Goal: Information Seeking & Learning: Learn about a topic

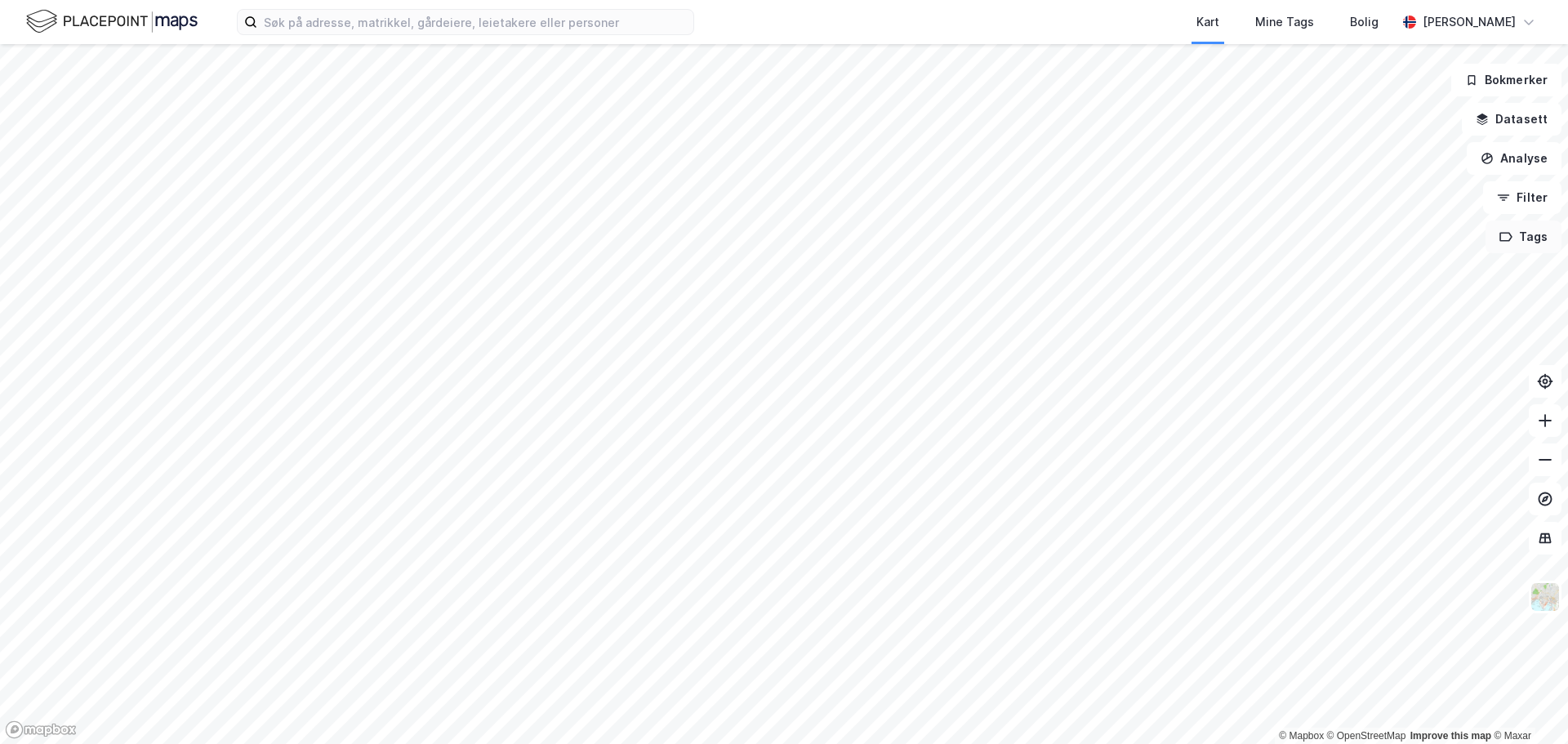
click at [1540, 246] on button "Tags" at bounding box center [1522, 237] width 76 height 33
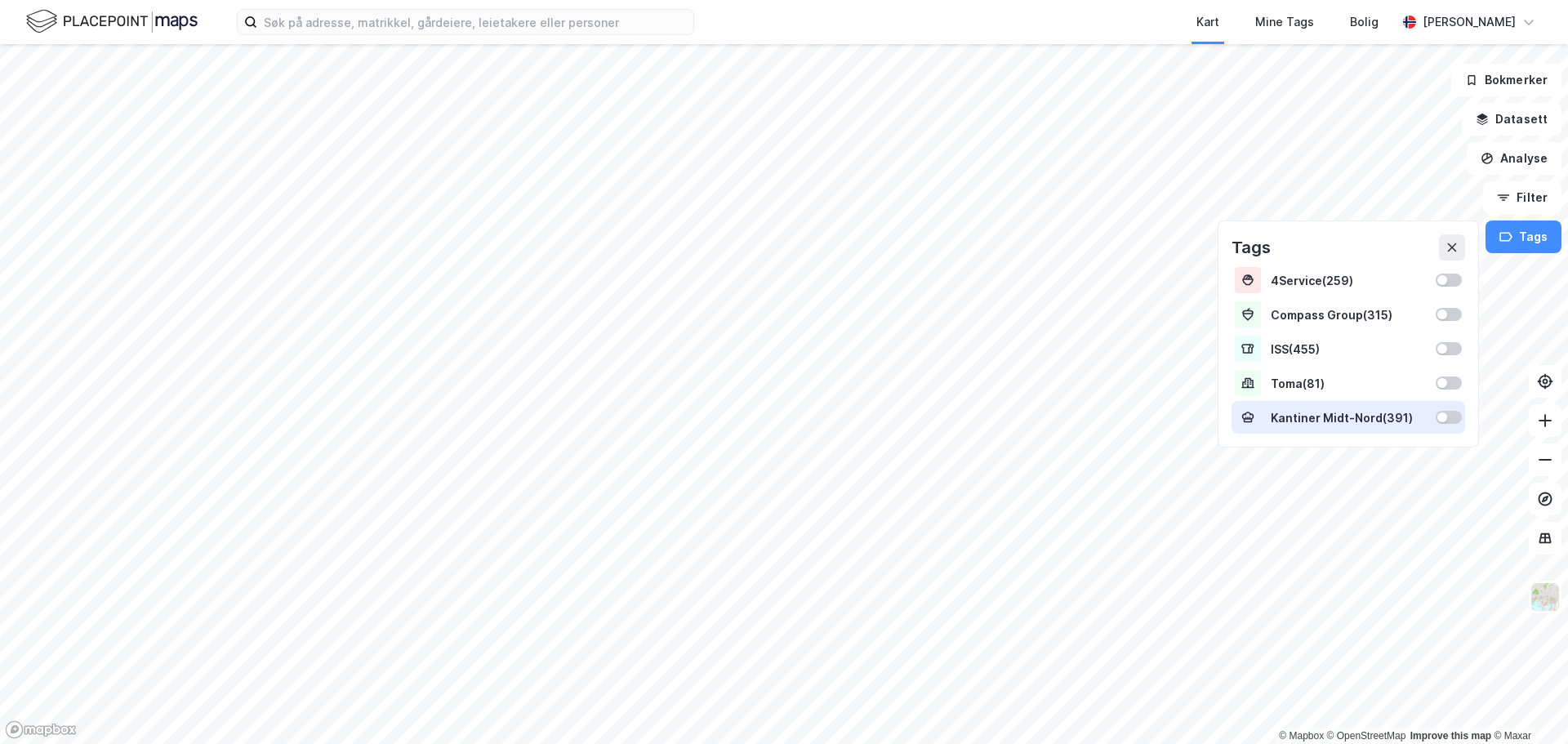
click at [1456, 420] on div at bounding box center [1448, 417] width 26 height 13
click at [1456, 254] on icon at bounding box center [1451, 247] width 13 height 13
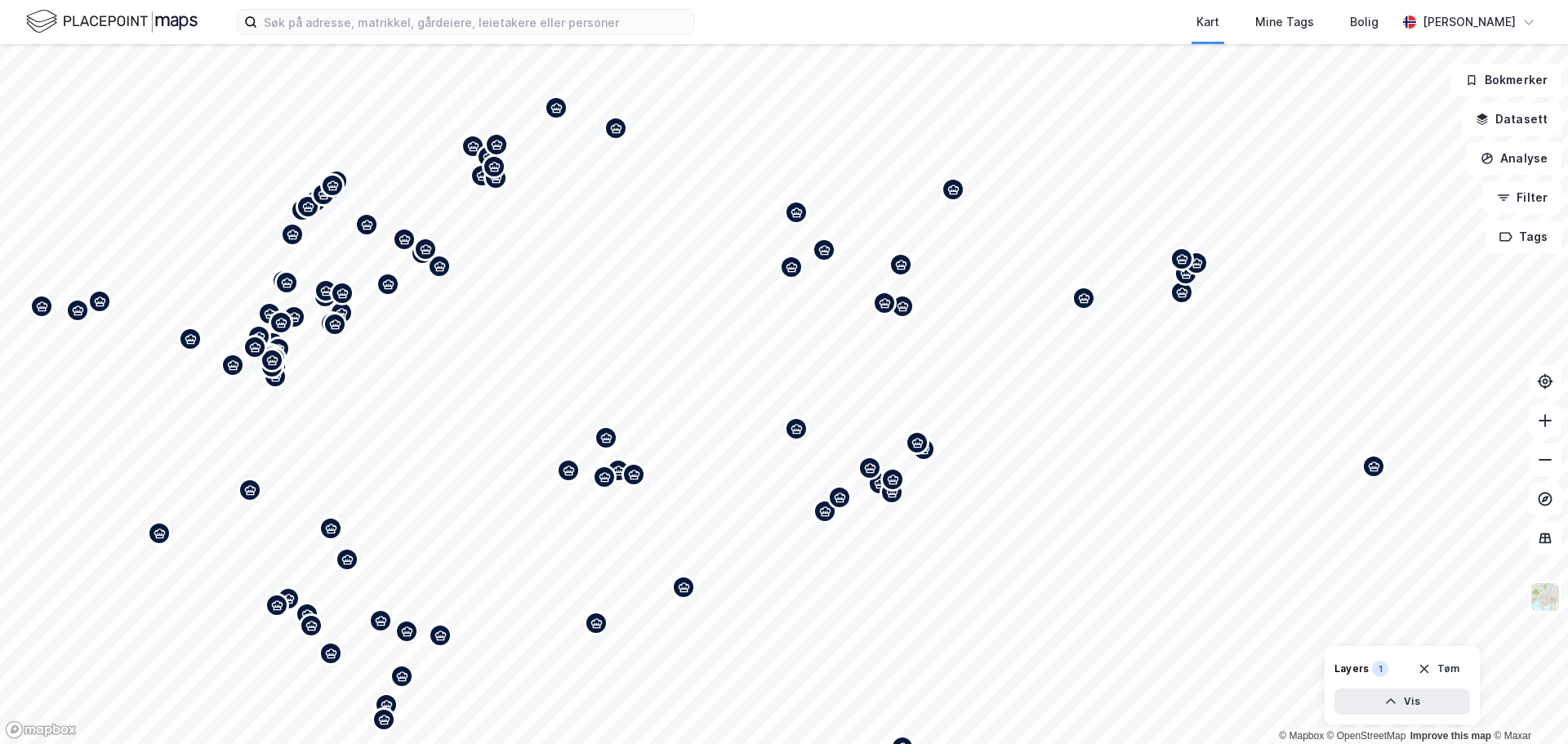
click at [1083, 306] on div "Map marker" at bounding box center [1083, 297] width 25 height 25
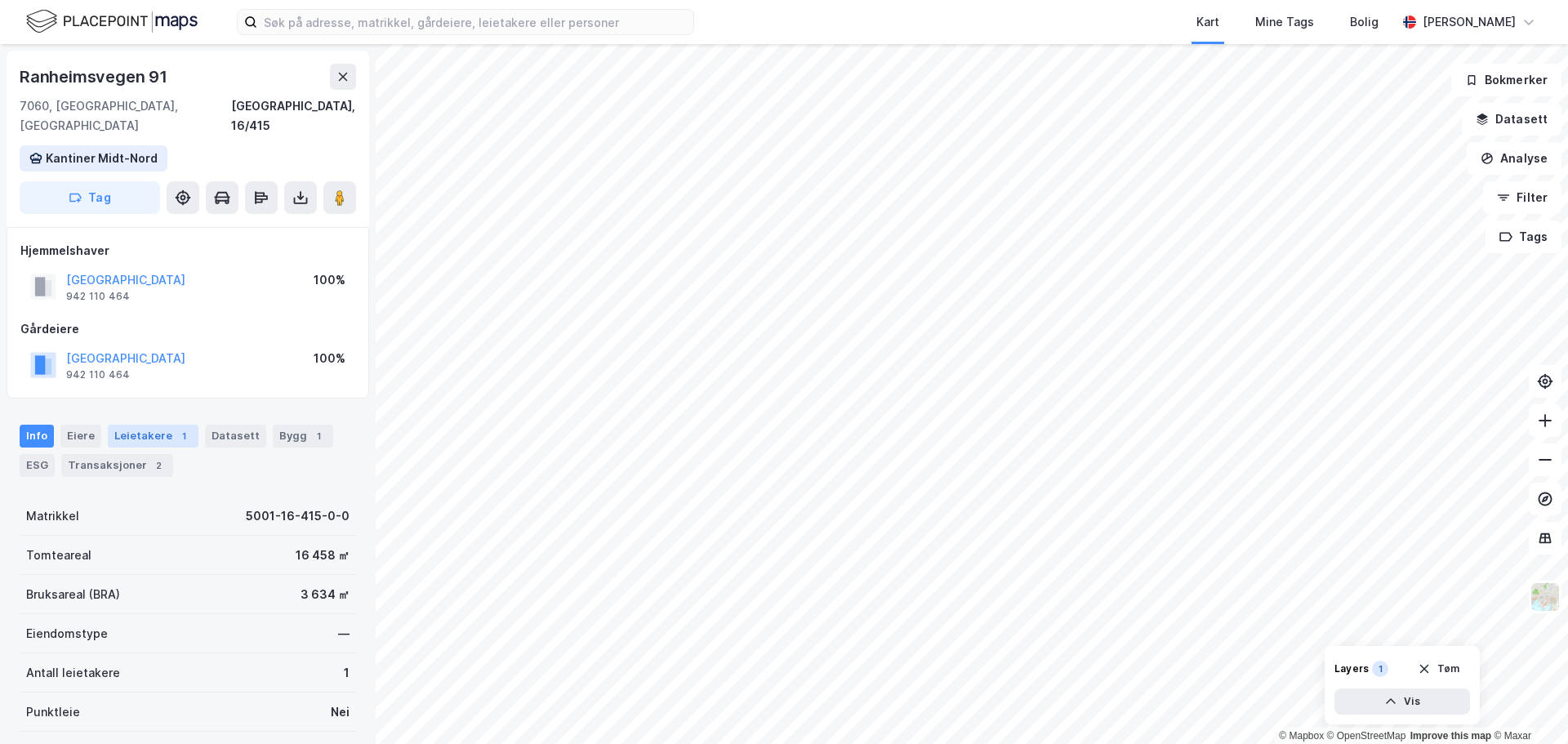
click at [135, 425] on div "Leietakere 1" at bounding box center [153, 436] width 90 height 23
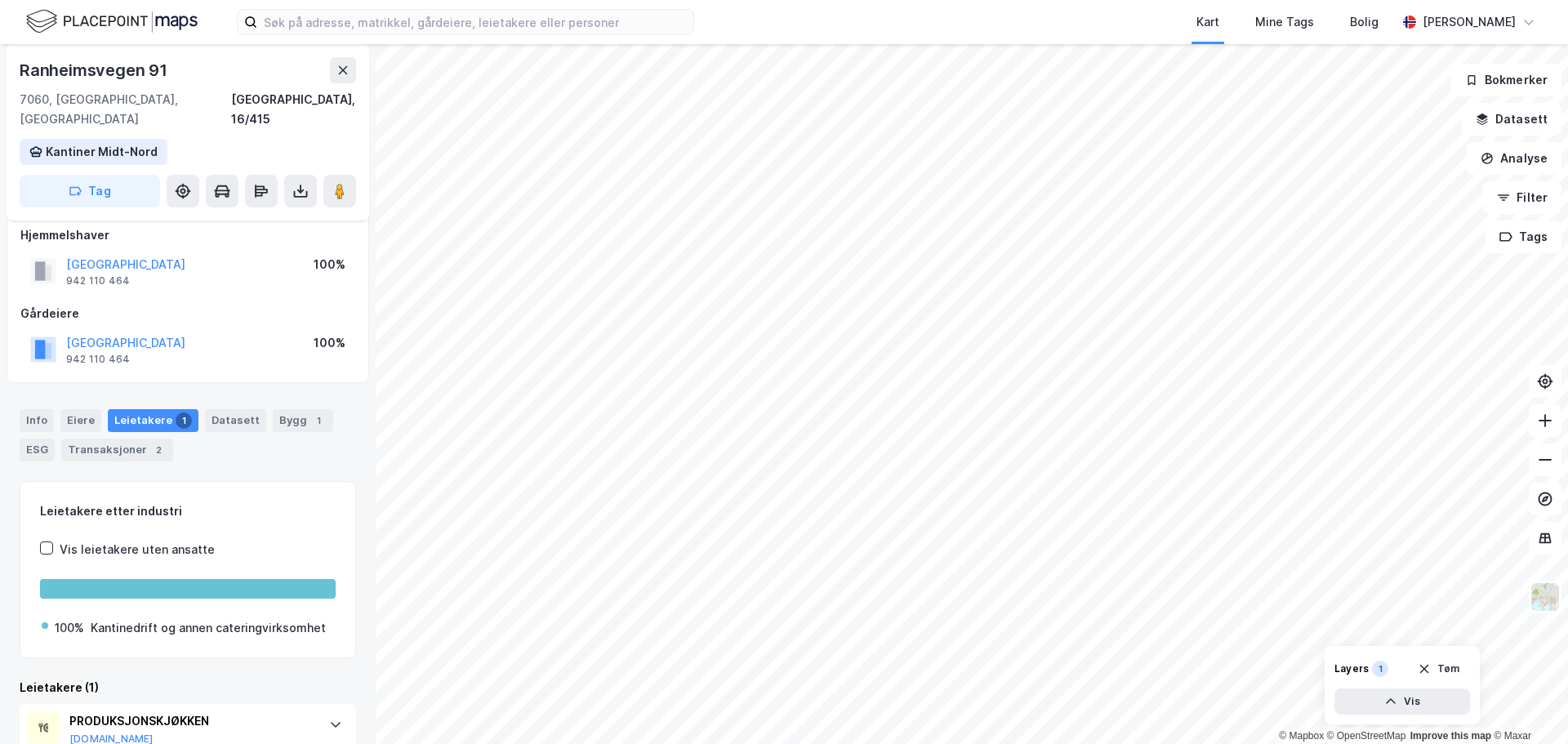
scroll to position [63, 0]
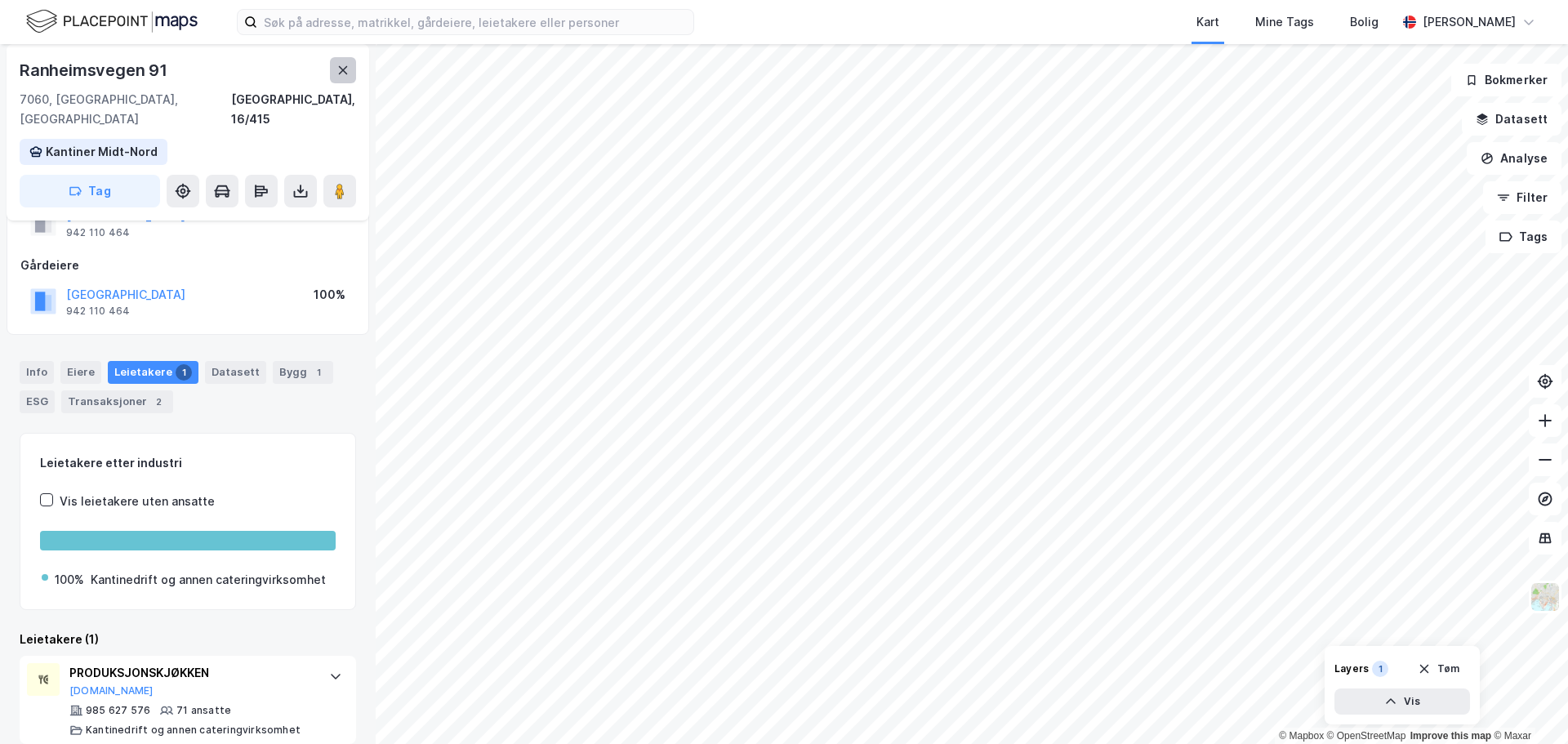
click at [346, 75] on icon at bounding box center [343, 69] width 13 height 13
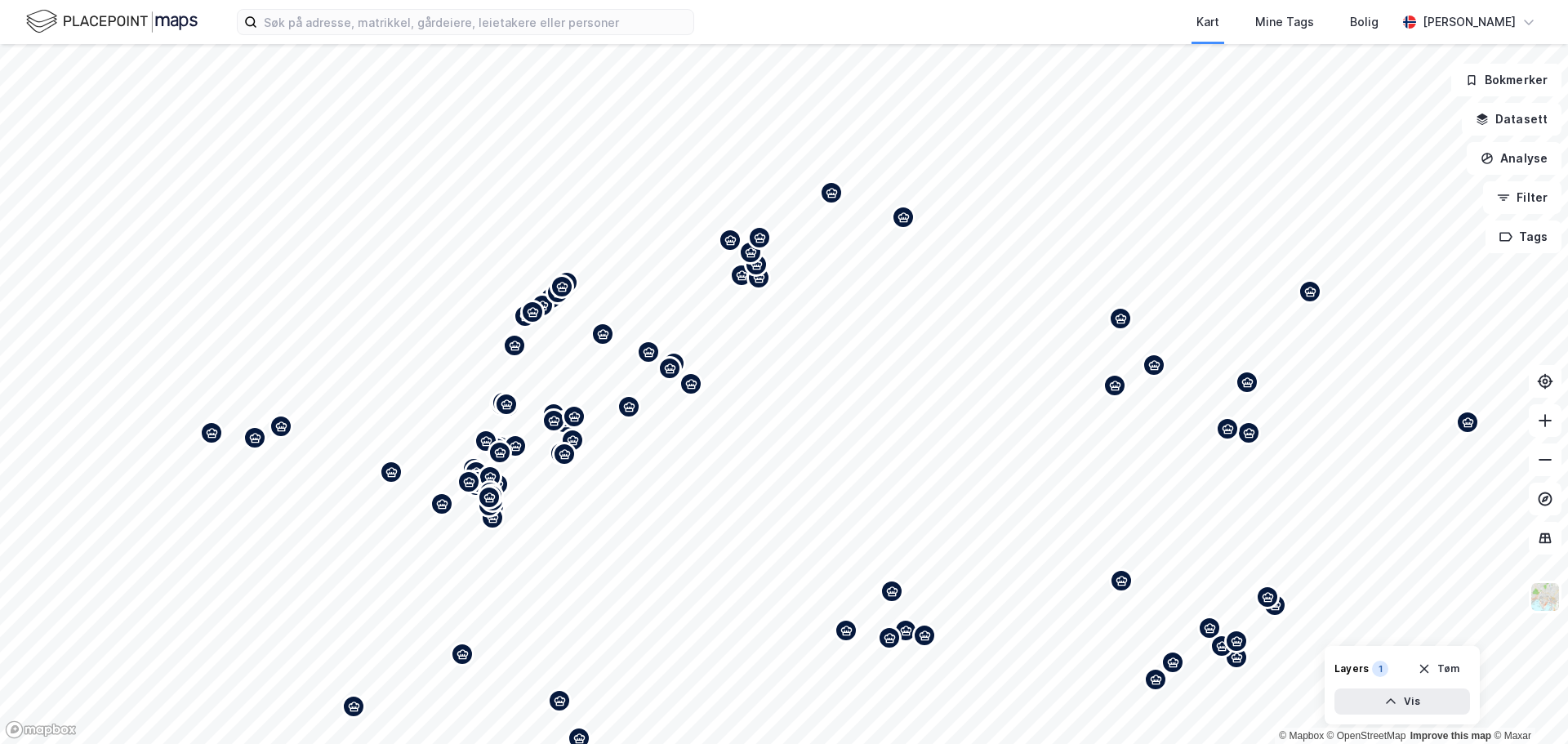
click at [1122, 323] on icon "Map marker" at bounding box center [1120, 319] width 12 height 10
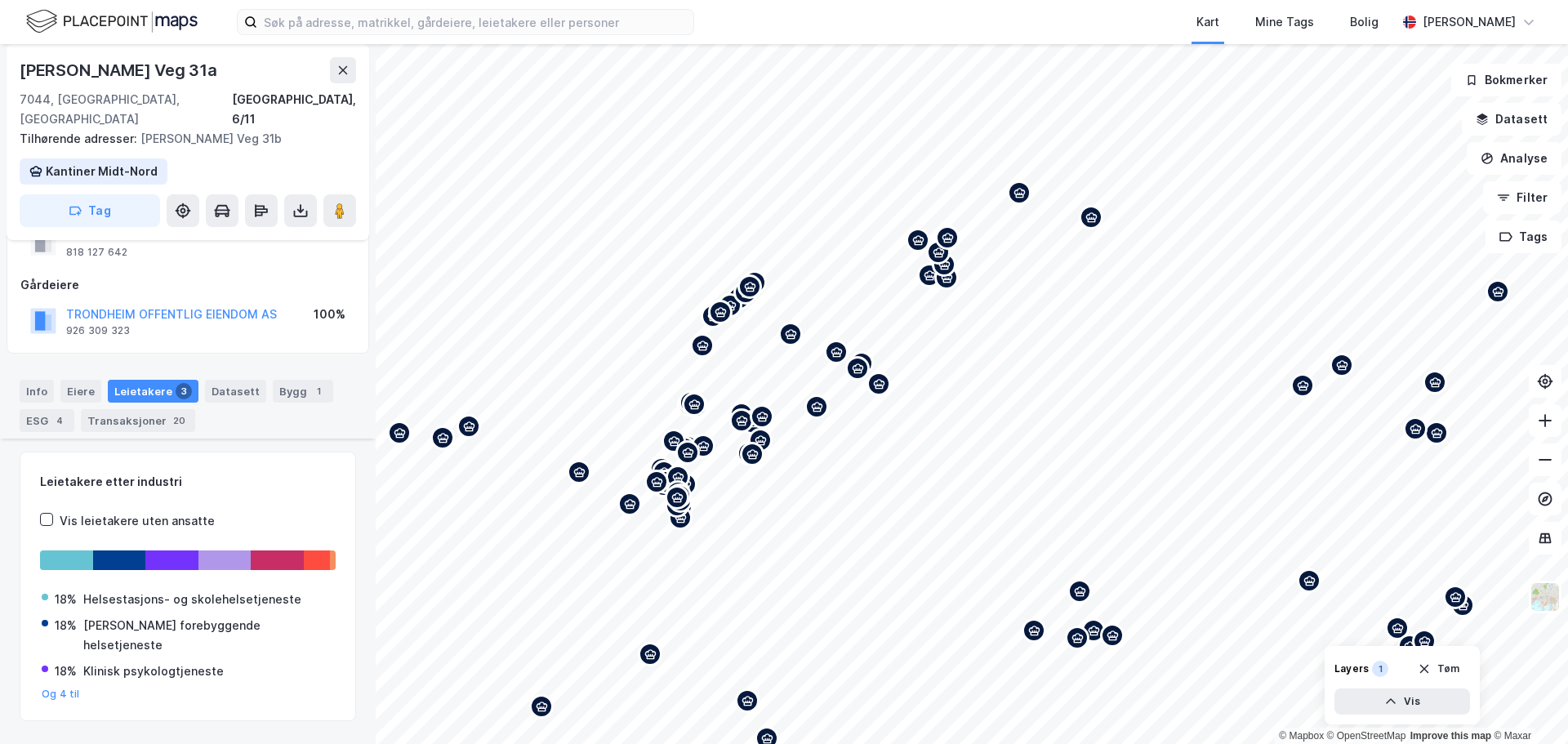
scroll to position [410, 0]
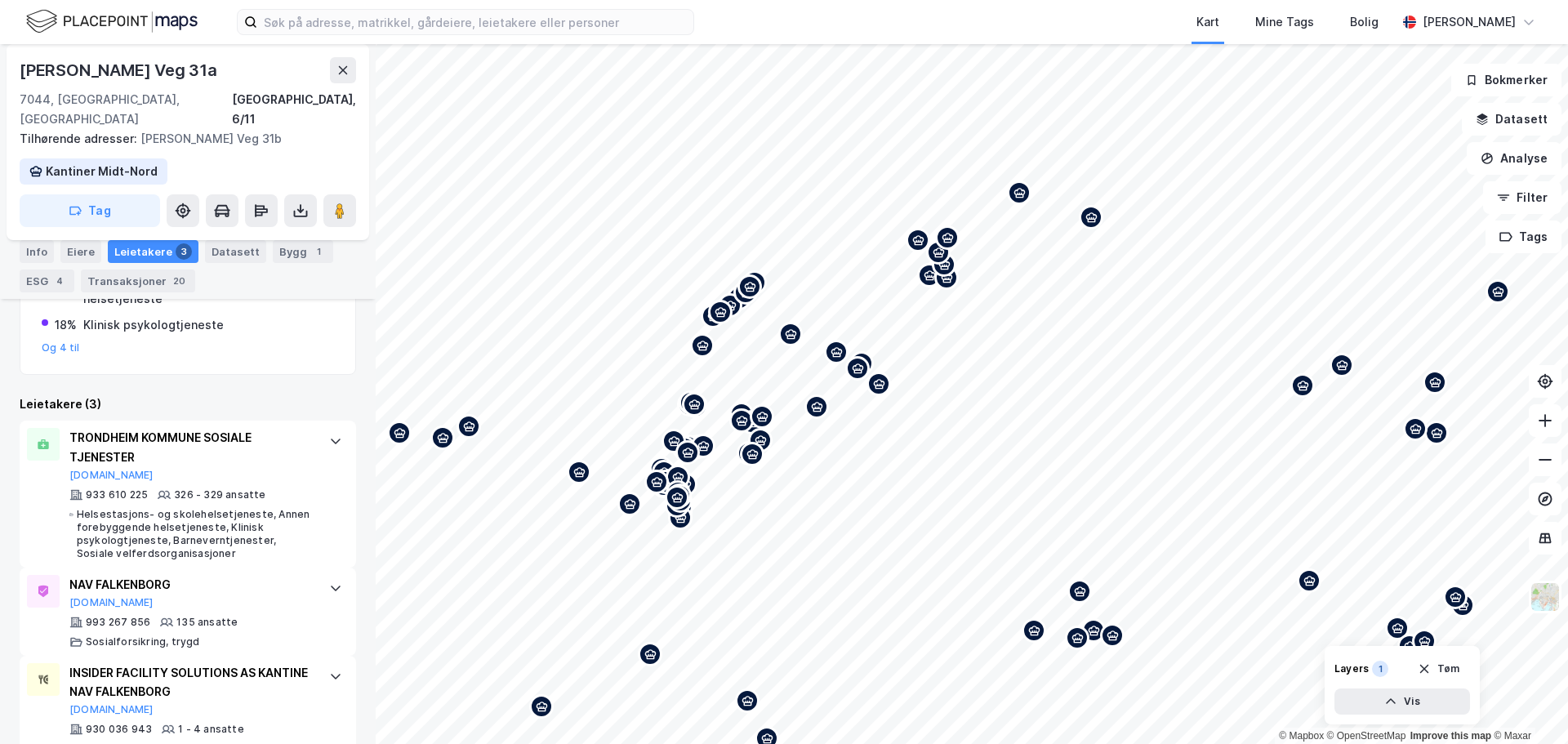
click at [1343, 374] on div "Map marker" at bounding box center [1341, 365] width 25 height 25
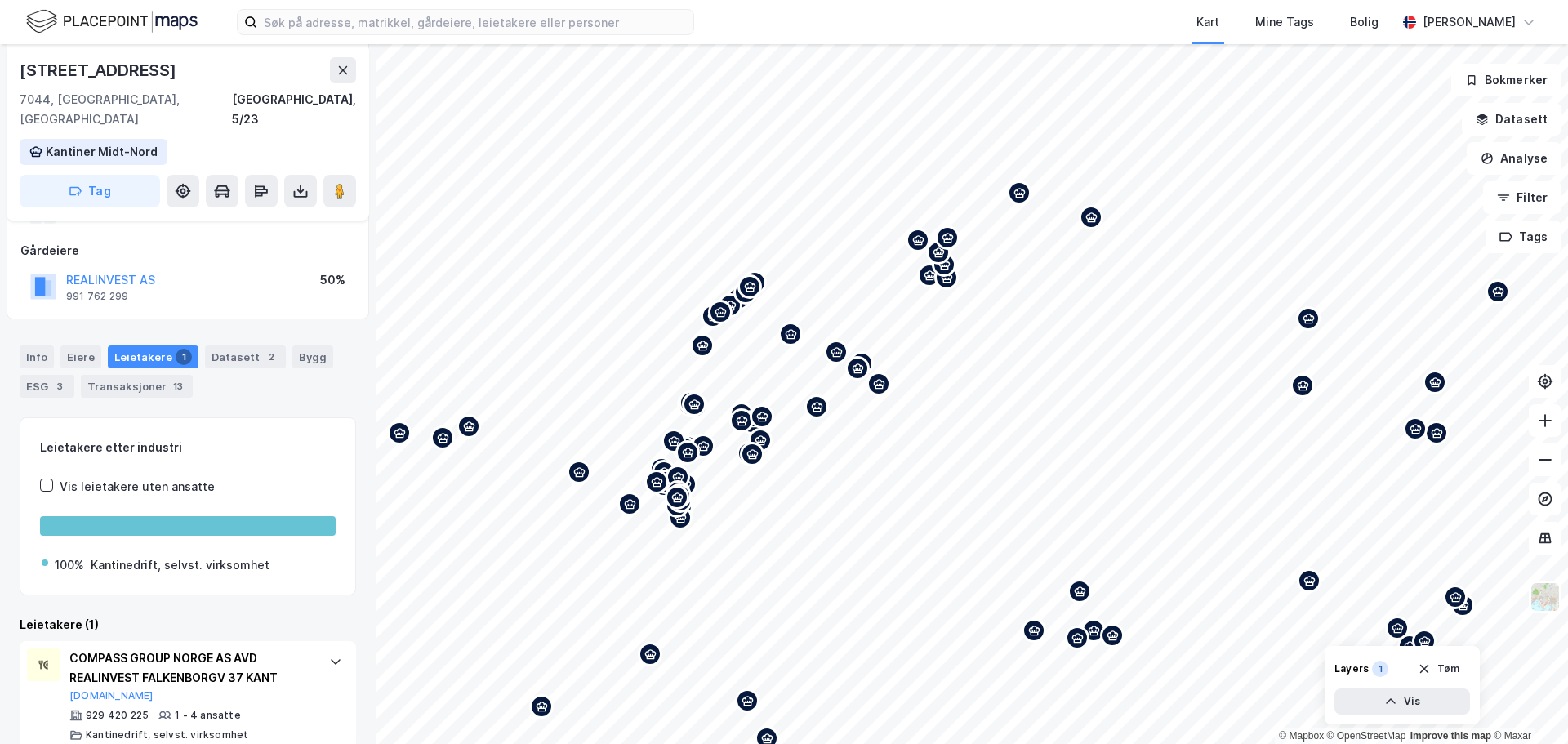
scroll to position [256, 0]
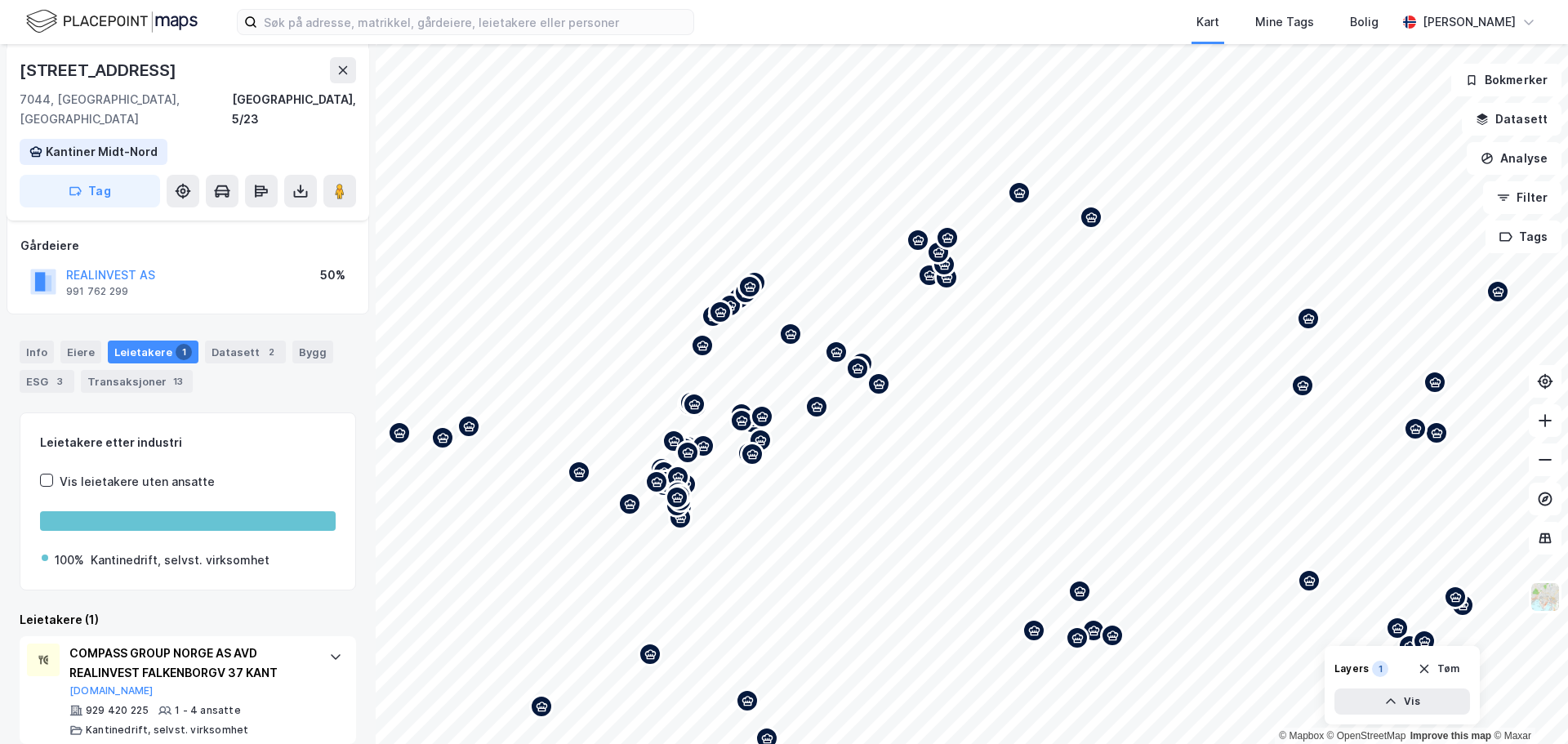
click at [1311, 323] on icon "Map marker" at bounding box center [1308, 319] width 12 height 12
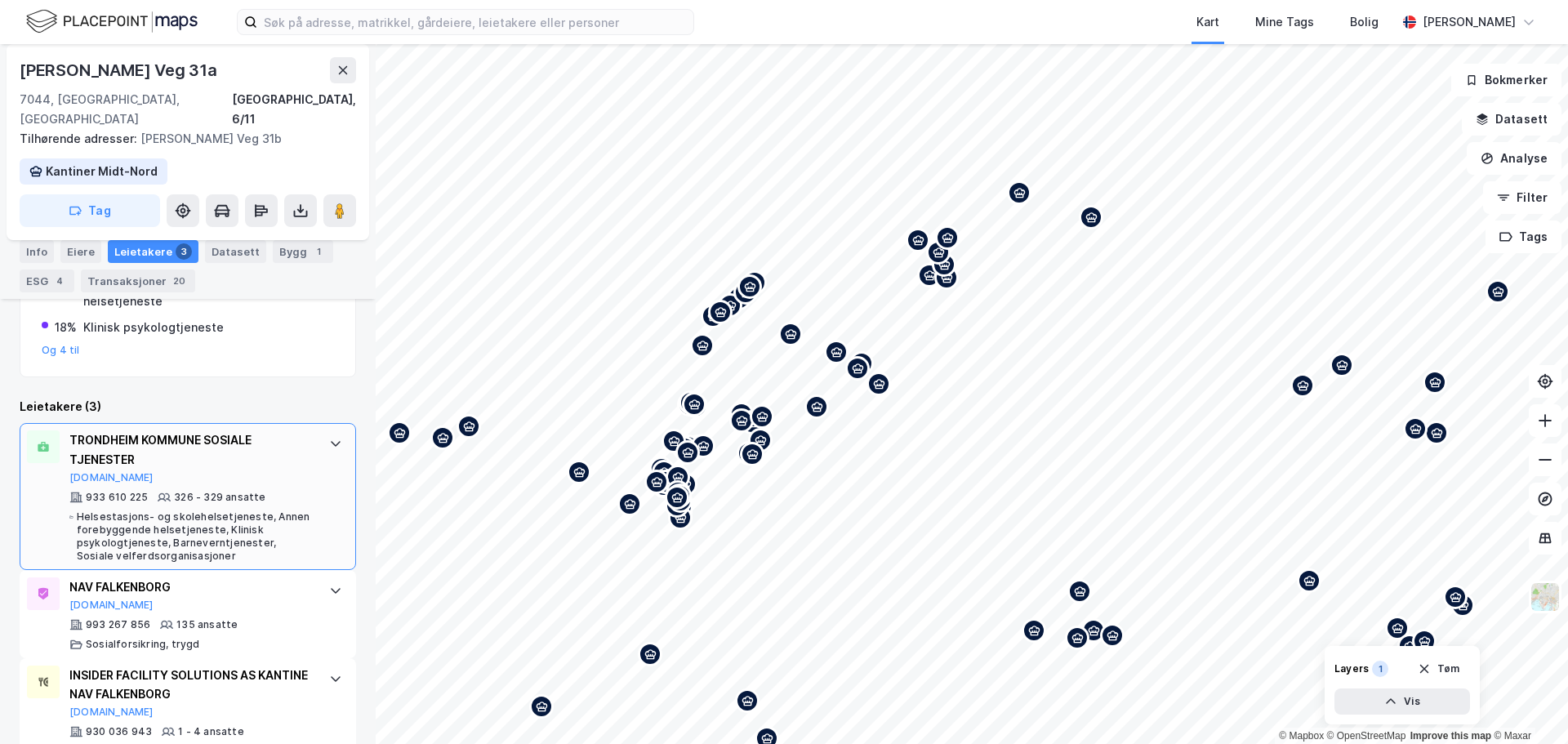
scroll to position [410, 0]
click at [1094, 225] on div "Map marker" at bounding box center [1091, 217] width 25 height 25
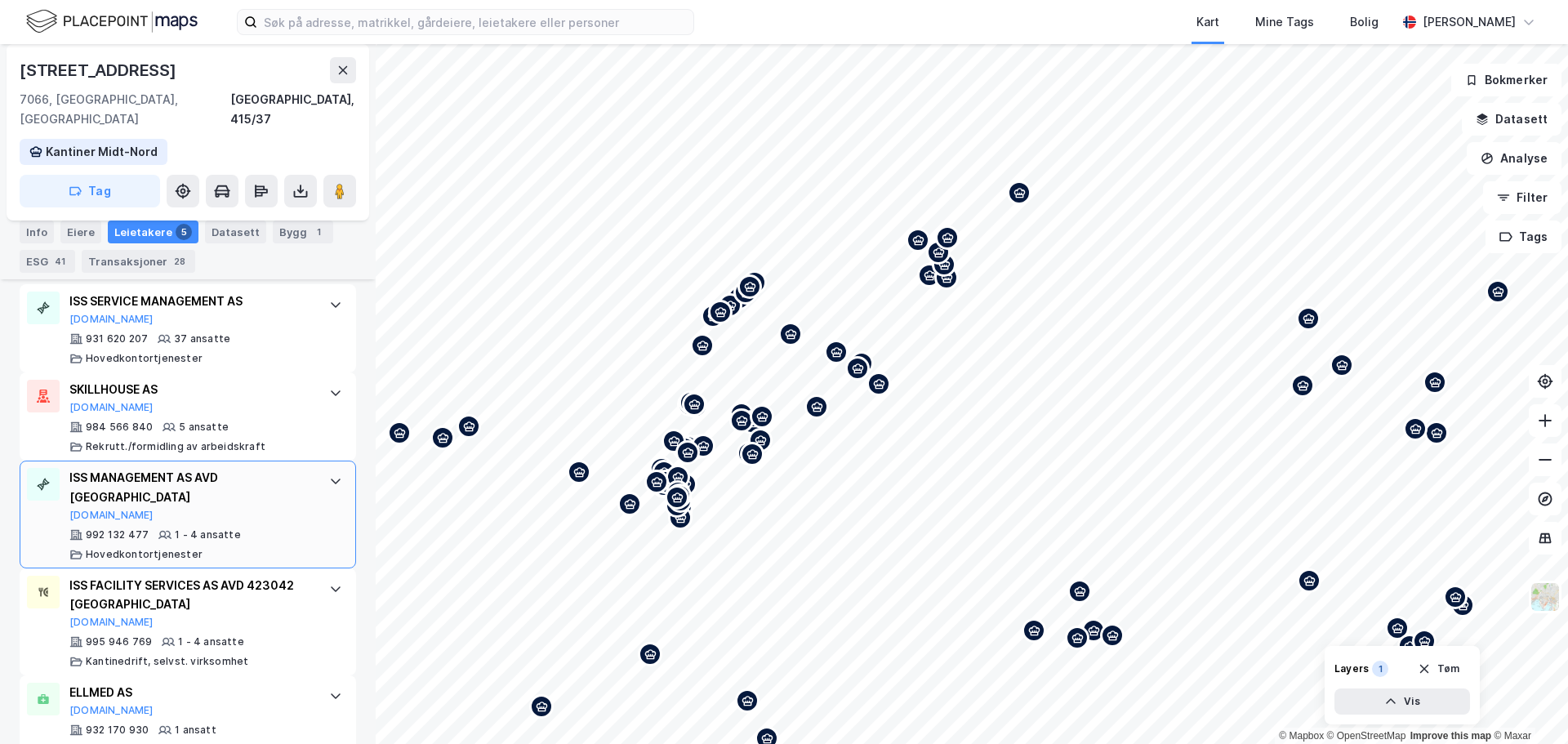
scroll to position [619, 0]
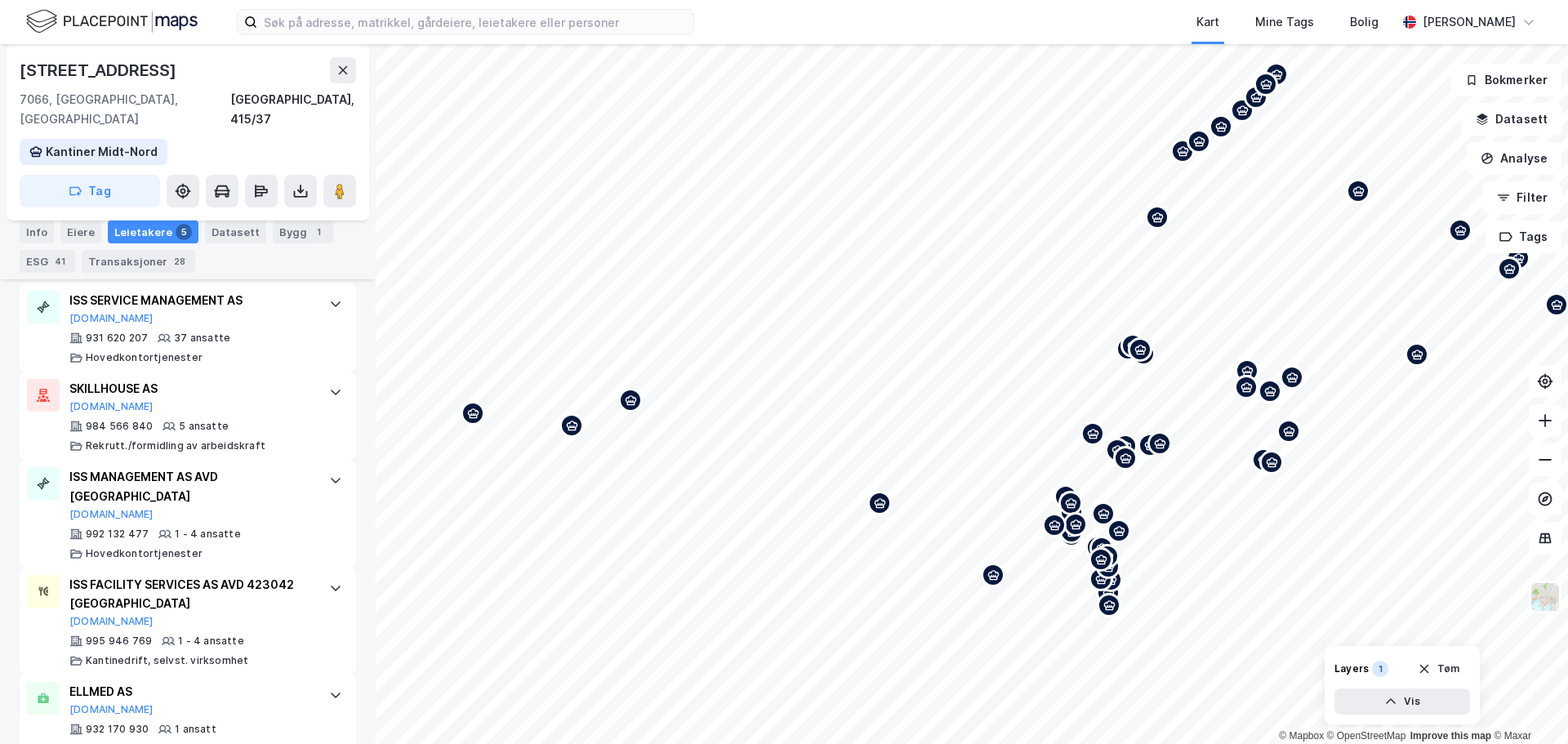
click at [634, 407] on div "Map marker" at bounding box center [630, 400] width 25 height 25
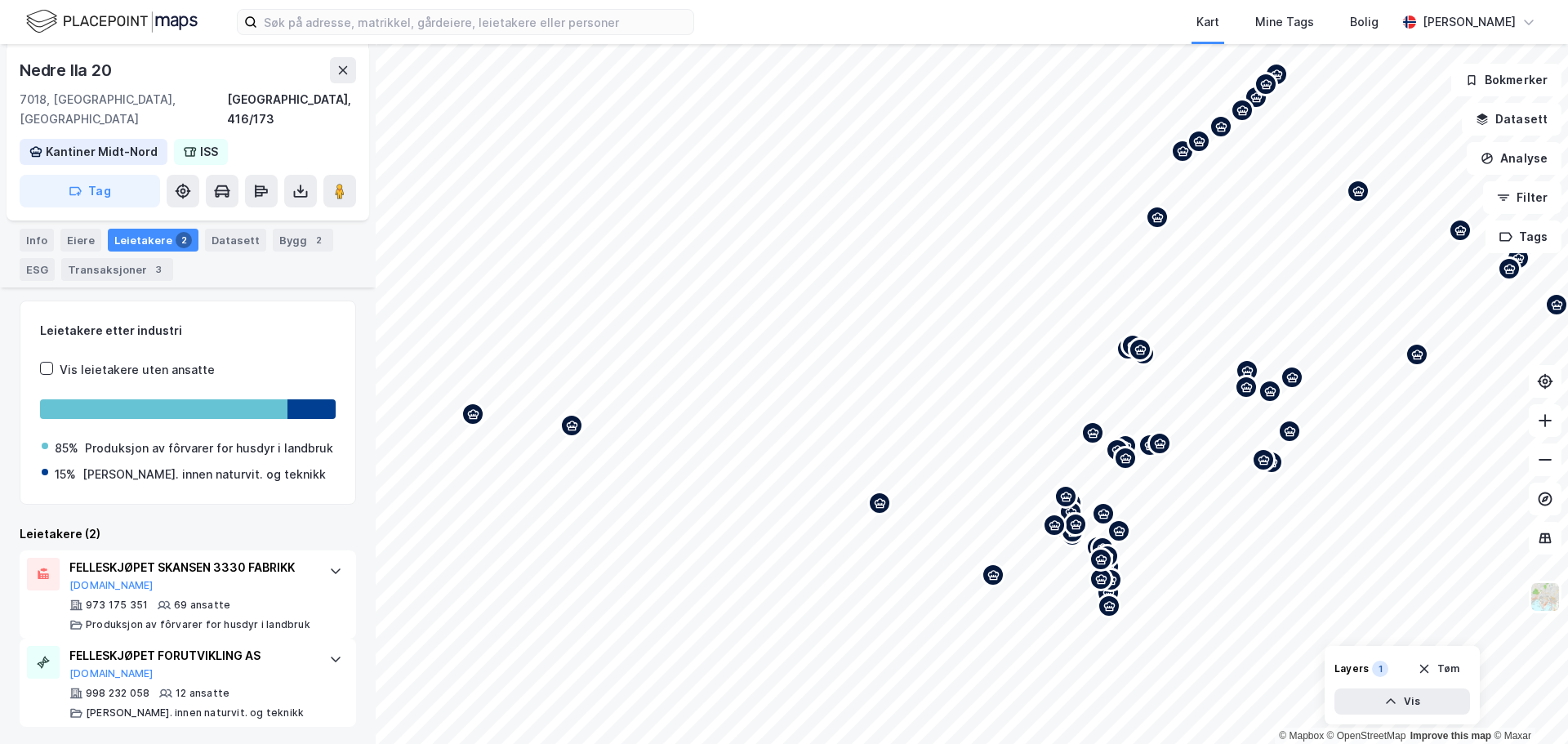
scroll to position [276, 0]
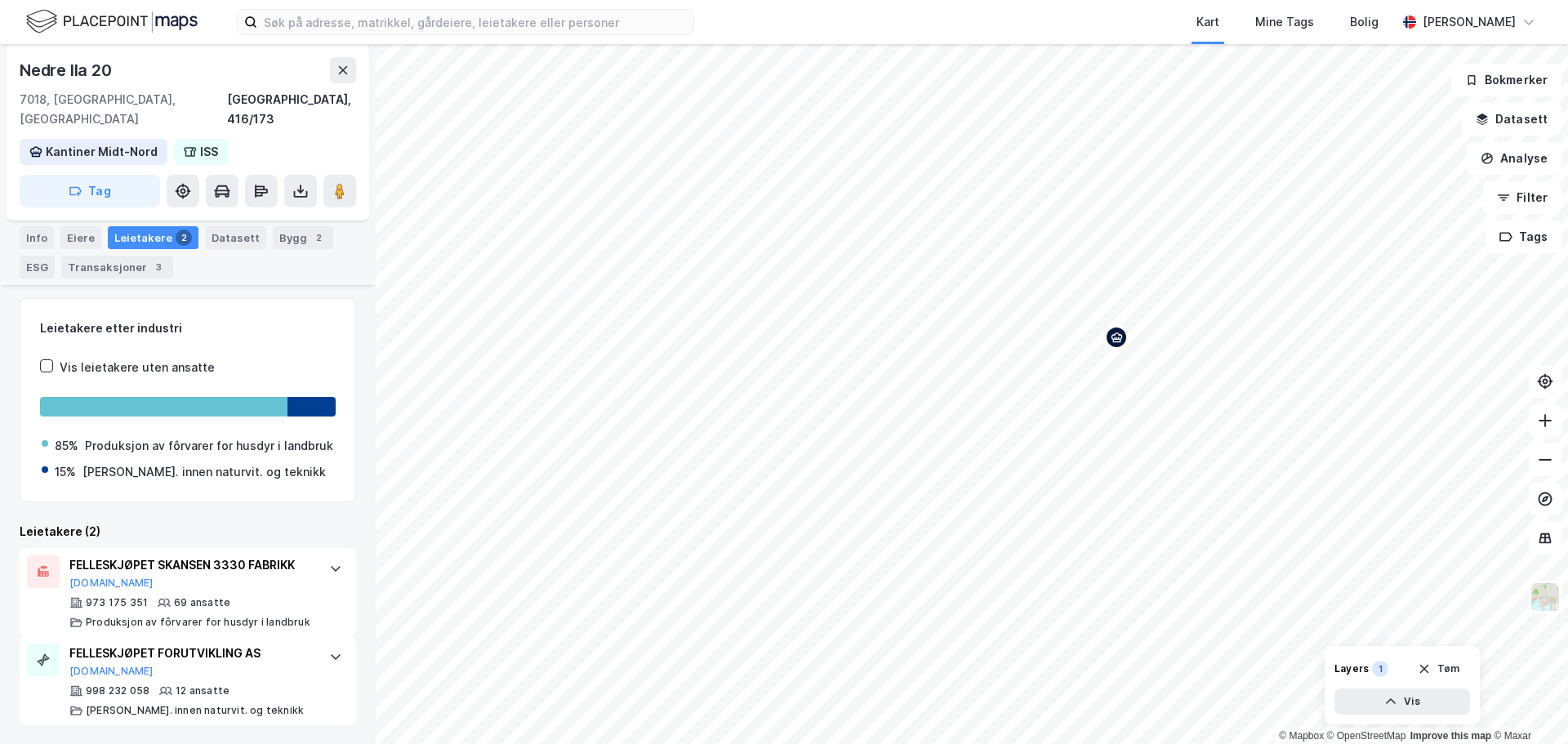
click at [1114, 343] on icon "Map marker" at bounding box center [1116, 338] width 12 height 12
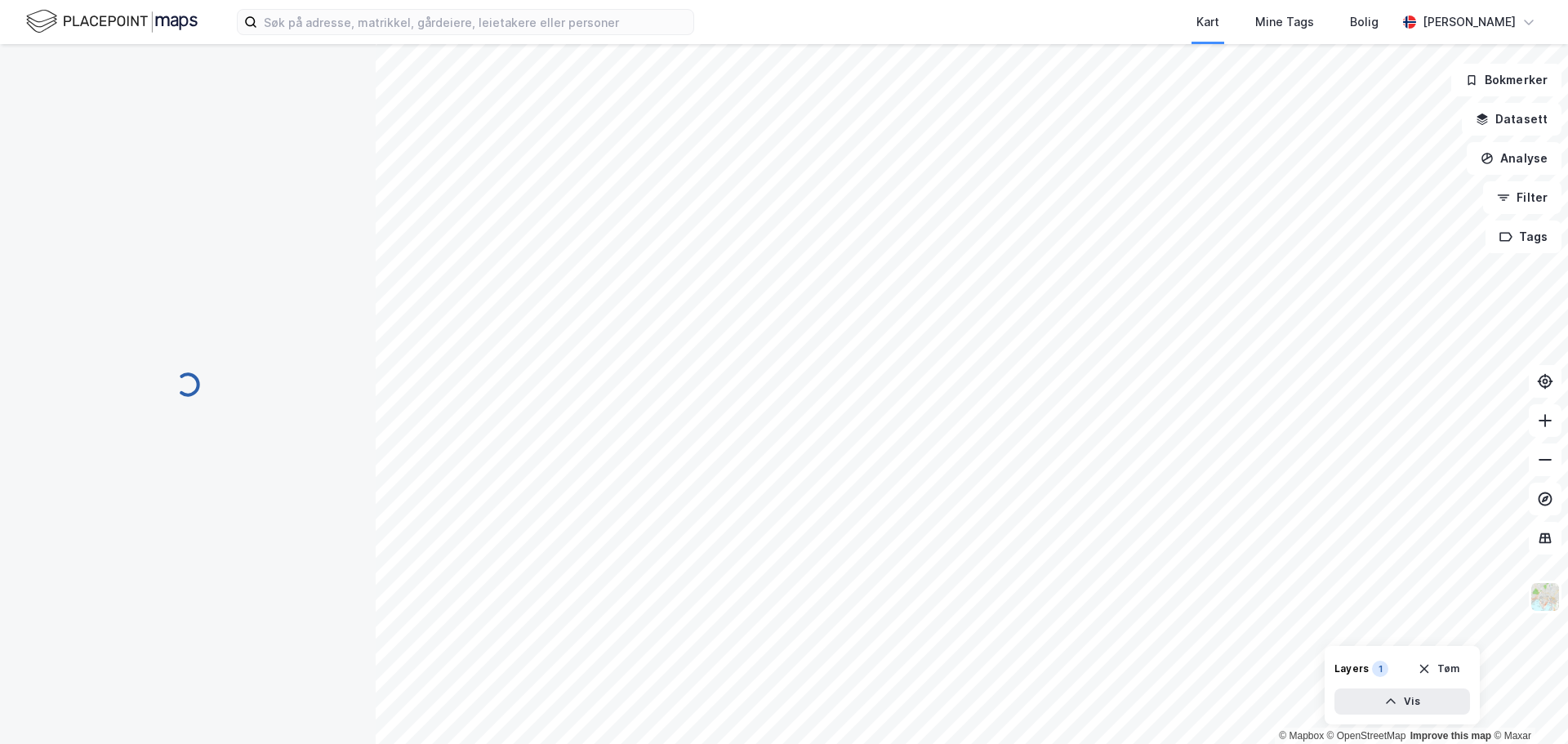
scroll to position [0, 0]
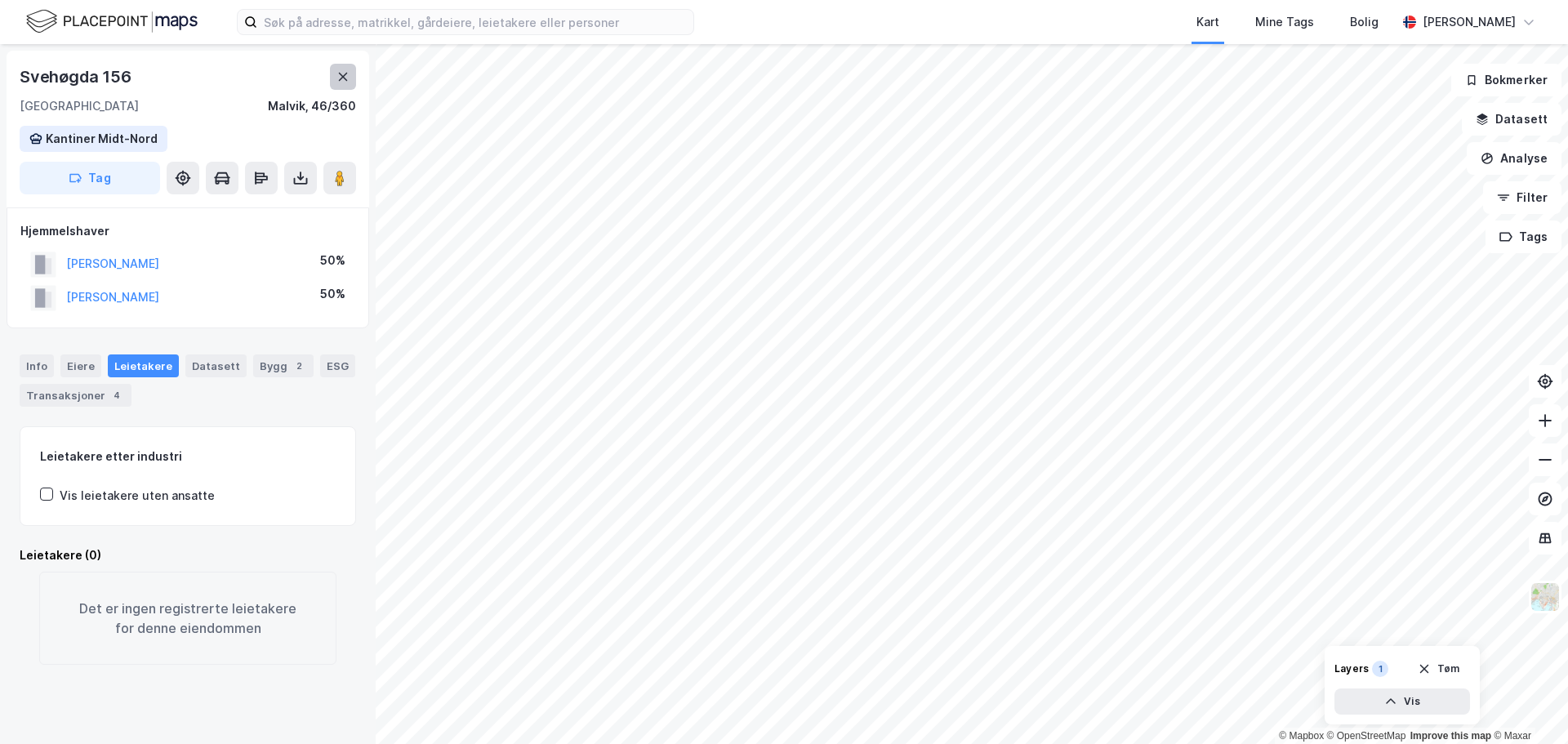
click at [337, 77] on icon at bounding box center [343, 76] width 13 height 13
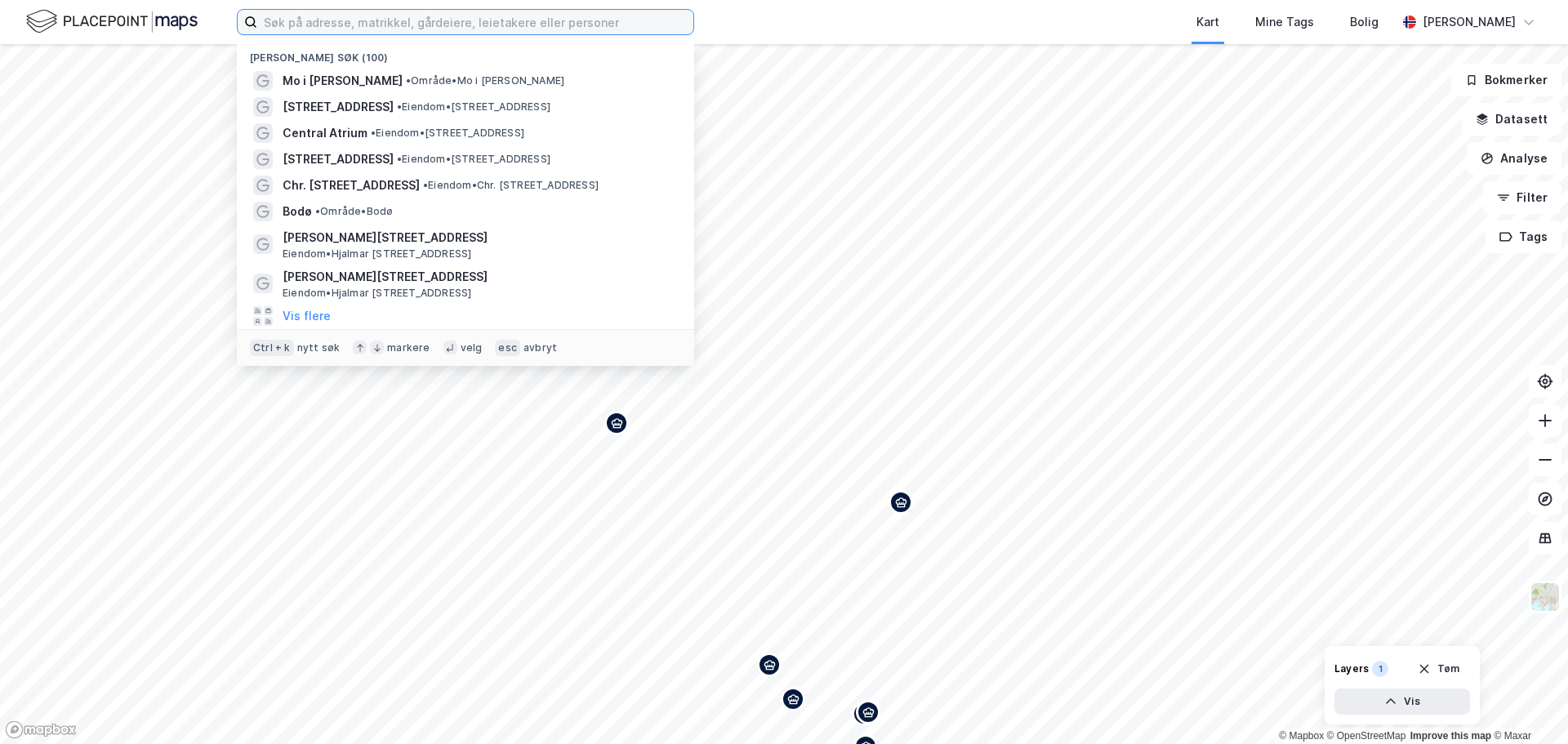
click at [355, 20] on input at bounding box center [475, 22] width 436 height 25
type input "bodø"
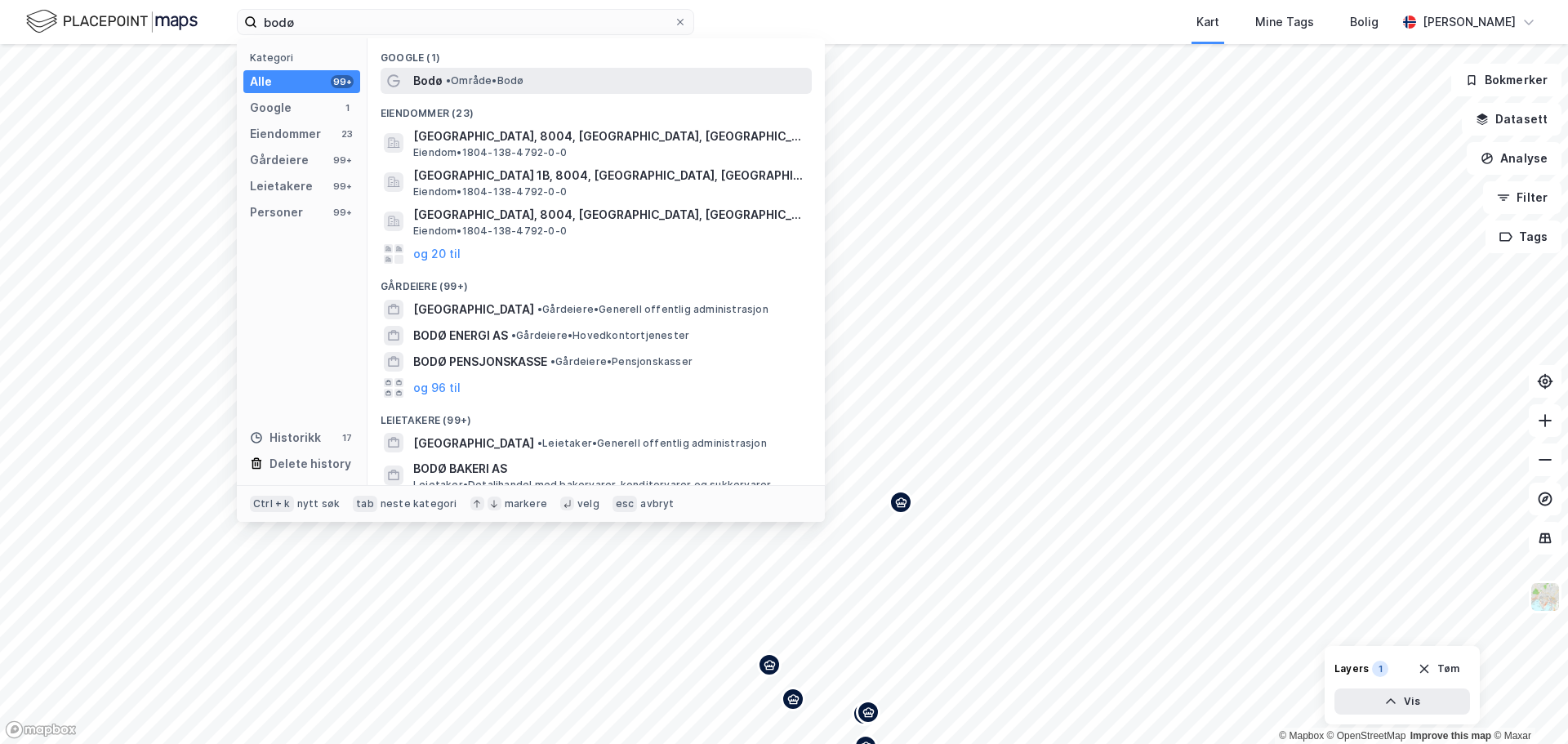
click at [497, 82] on span "• Område • [GEOGRAPHIC_DATA]" at bounding box center [484, 80] width 77 height 13
